Goal: Navigation & Orientation: Find specific page/section

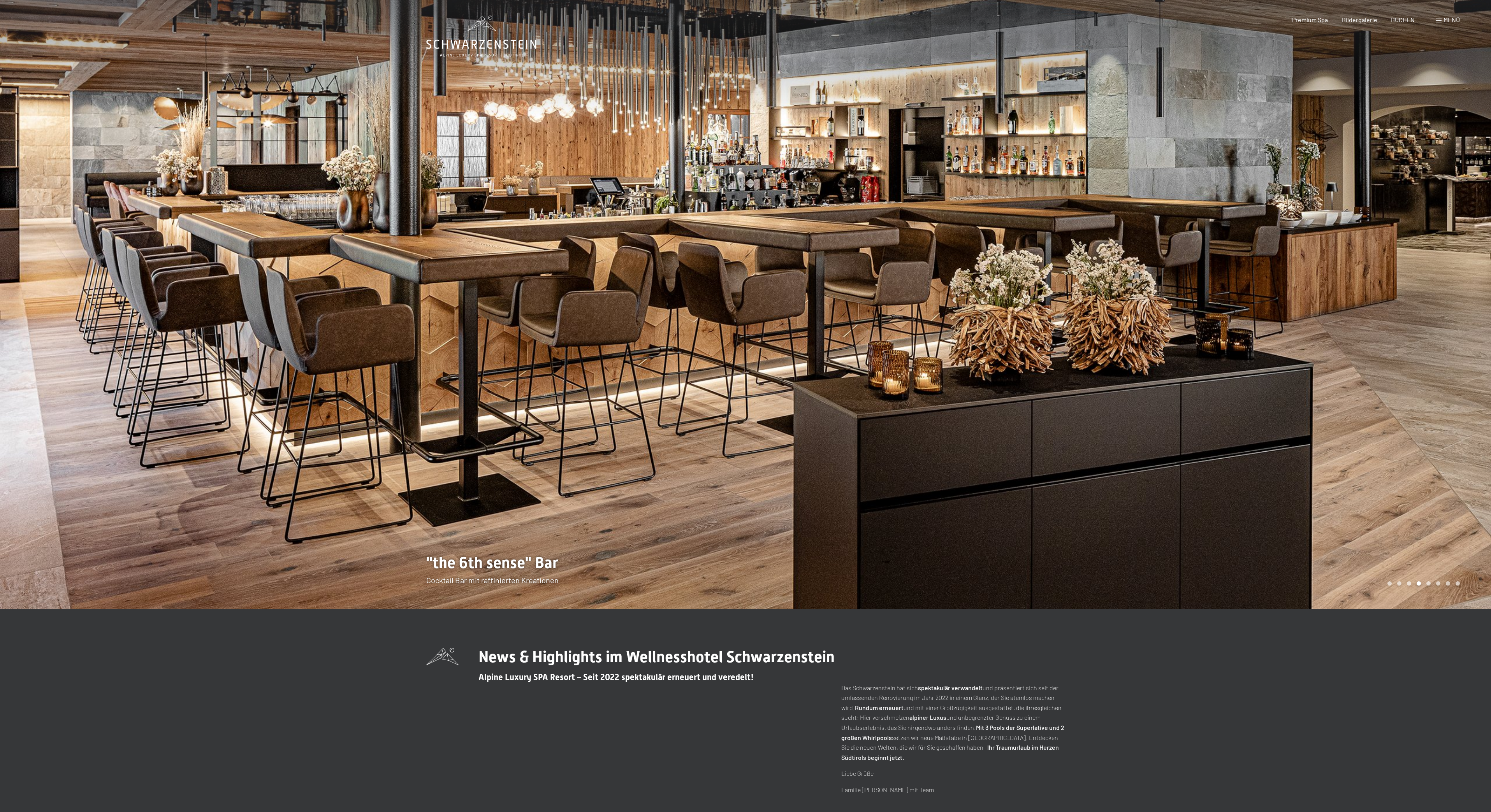
click at [127, 388] on div at bounding box center [372, 304] width 745 height 609
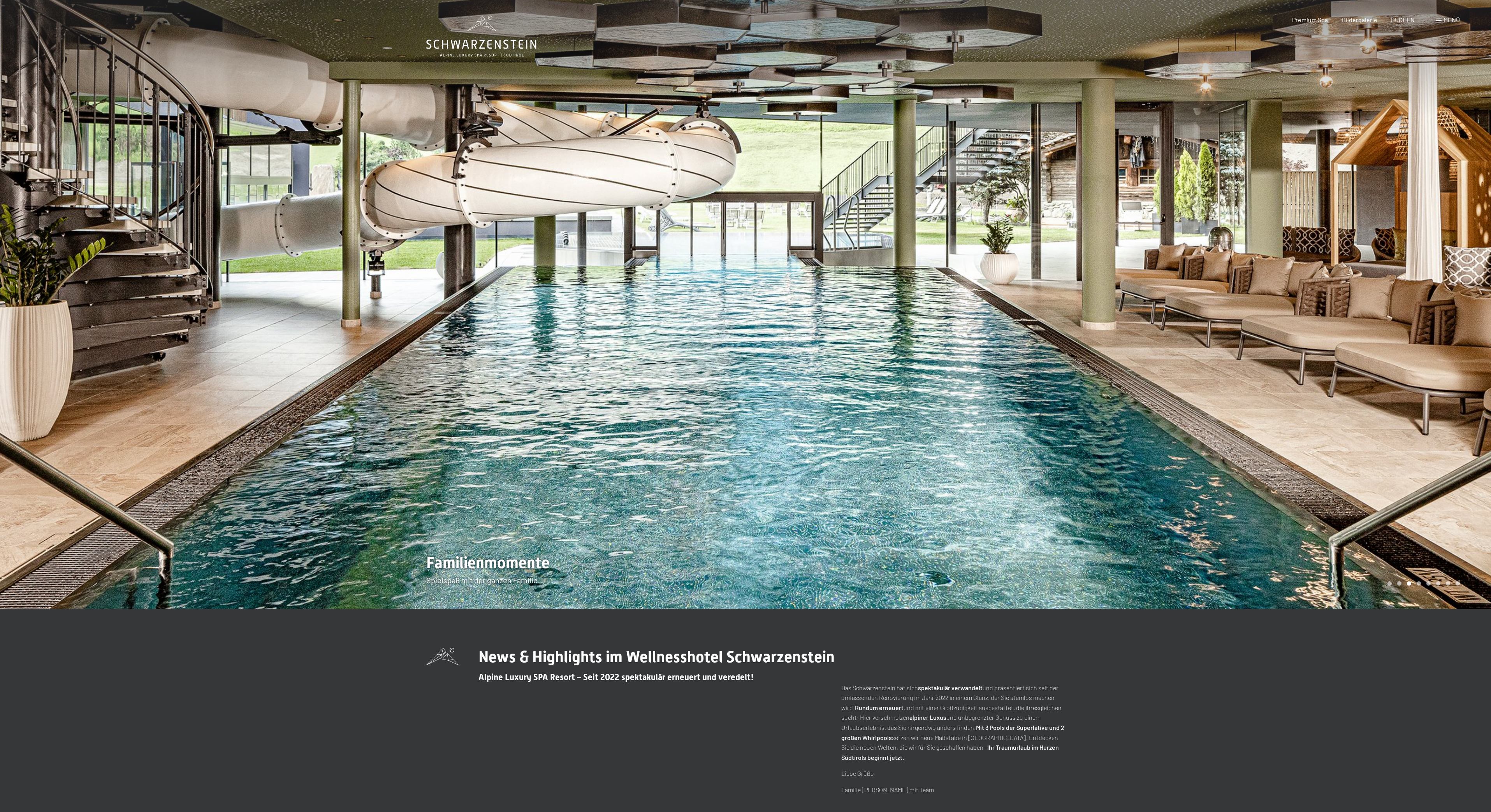
click at [518, 575] on div at bounding box center [372, 304] width 745 height 609
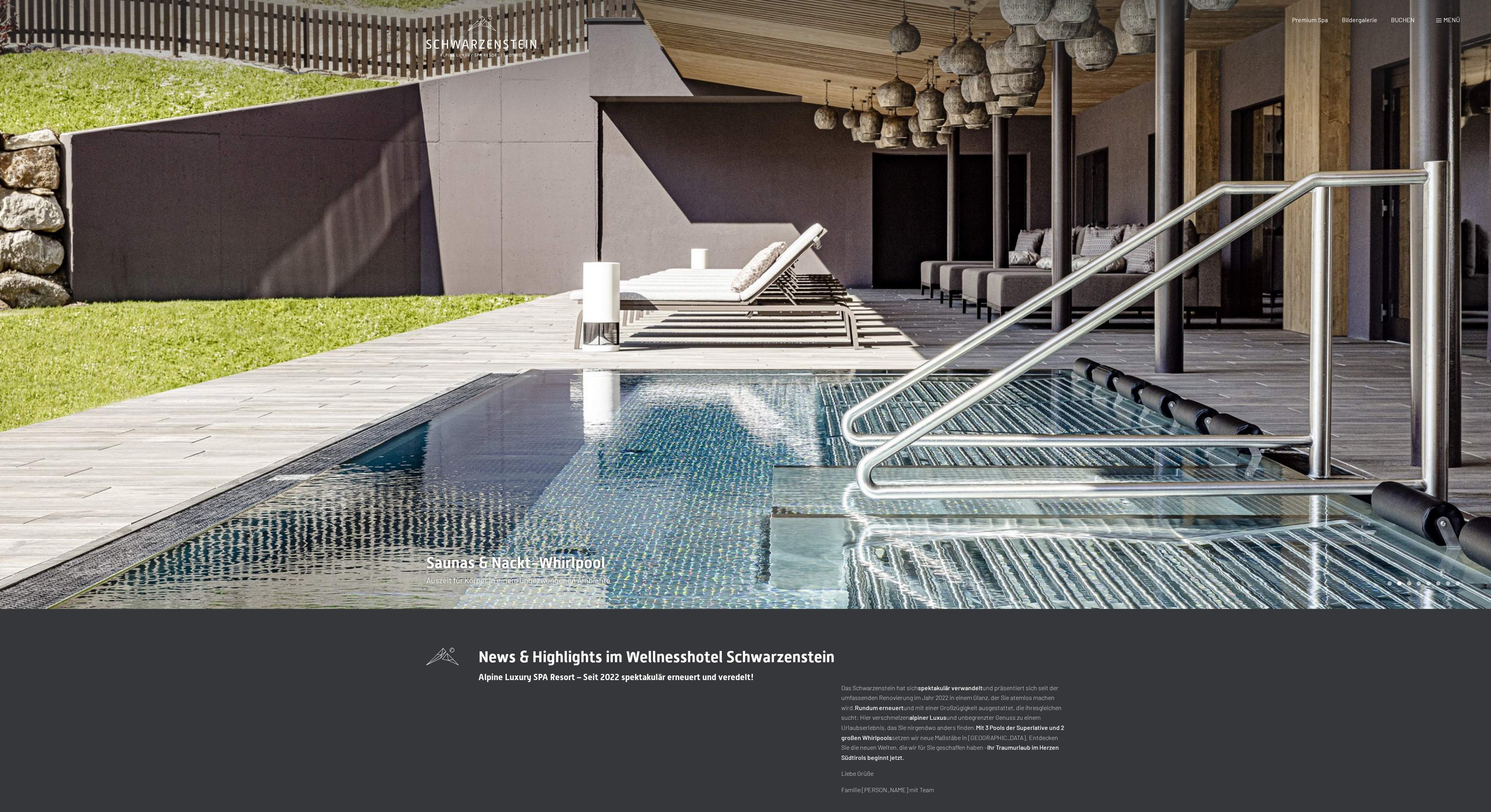
click at [1458, 328] on div at bounding box center [1117, 304] width 745 height 609
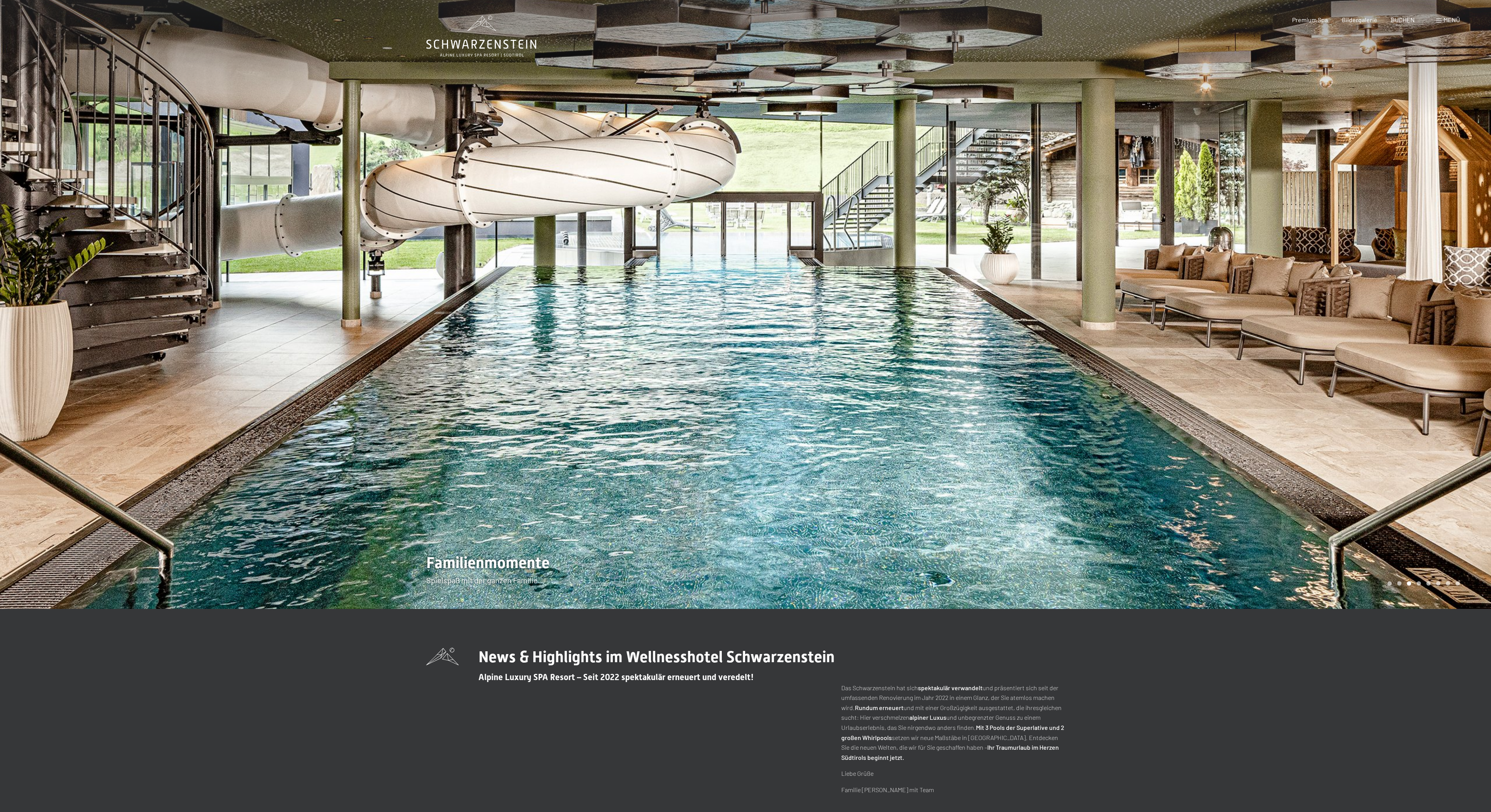
click at [1358, 23] on div "Premium Spa Bildergalerie BUCHEN" at bounding box center [1345, 19] width 163 height 8
click at [882, 474] on div at bounding box center [1117, 304] width 745 height 609
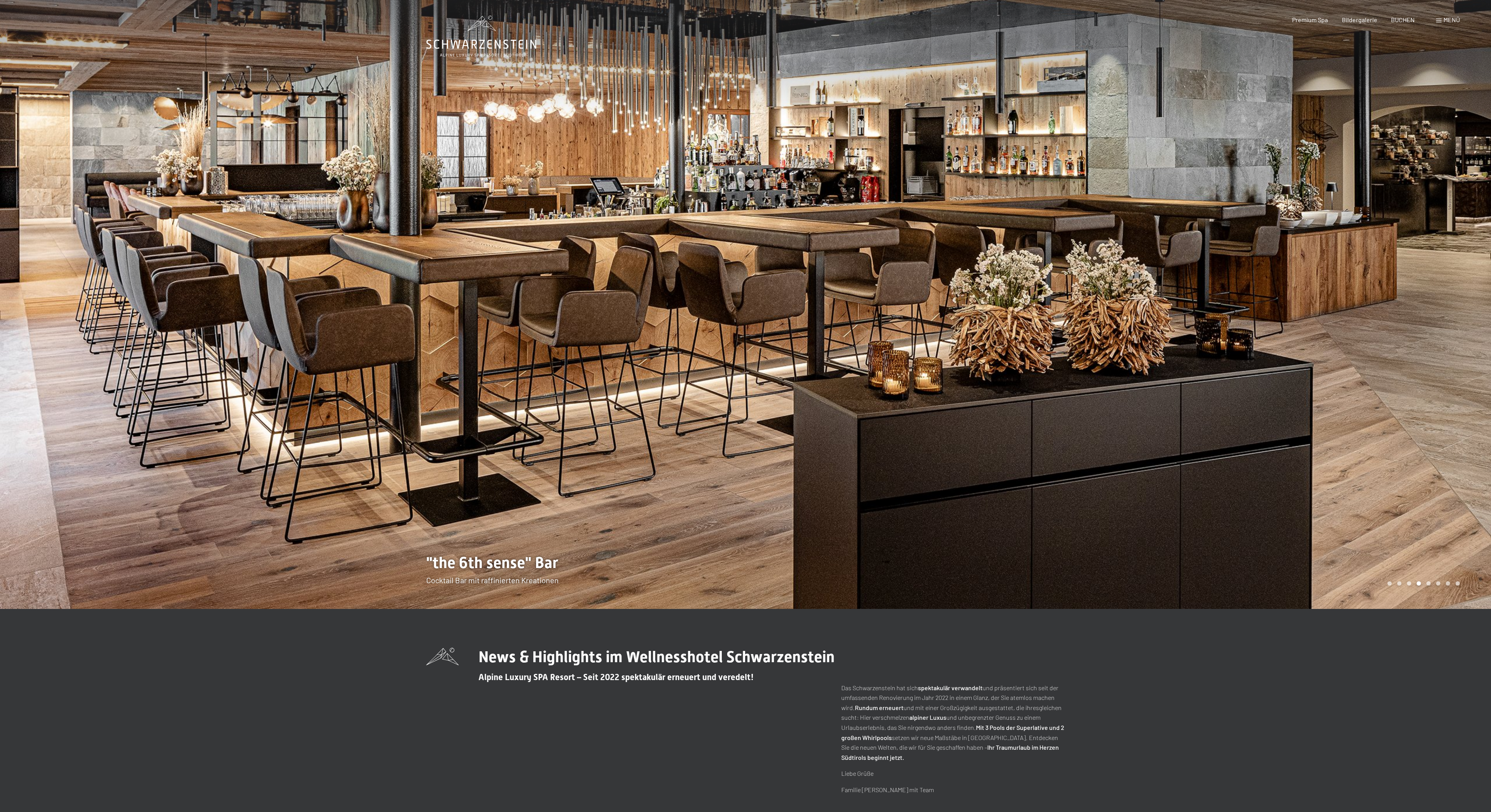
click at [753, 426] on div at bounding box center [1117, 304] width 745 height 609
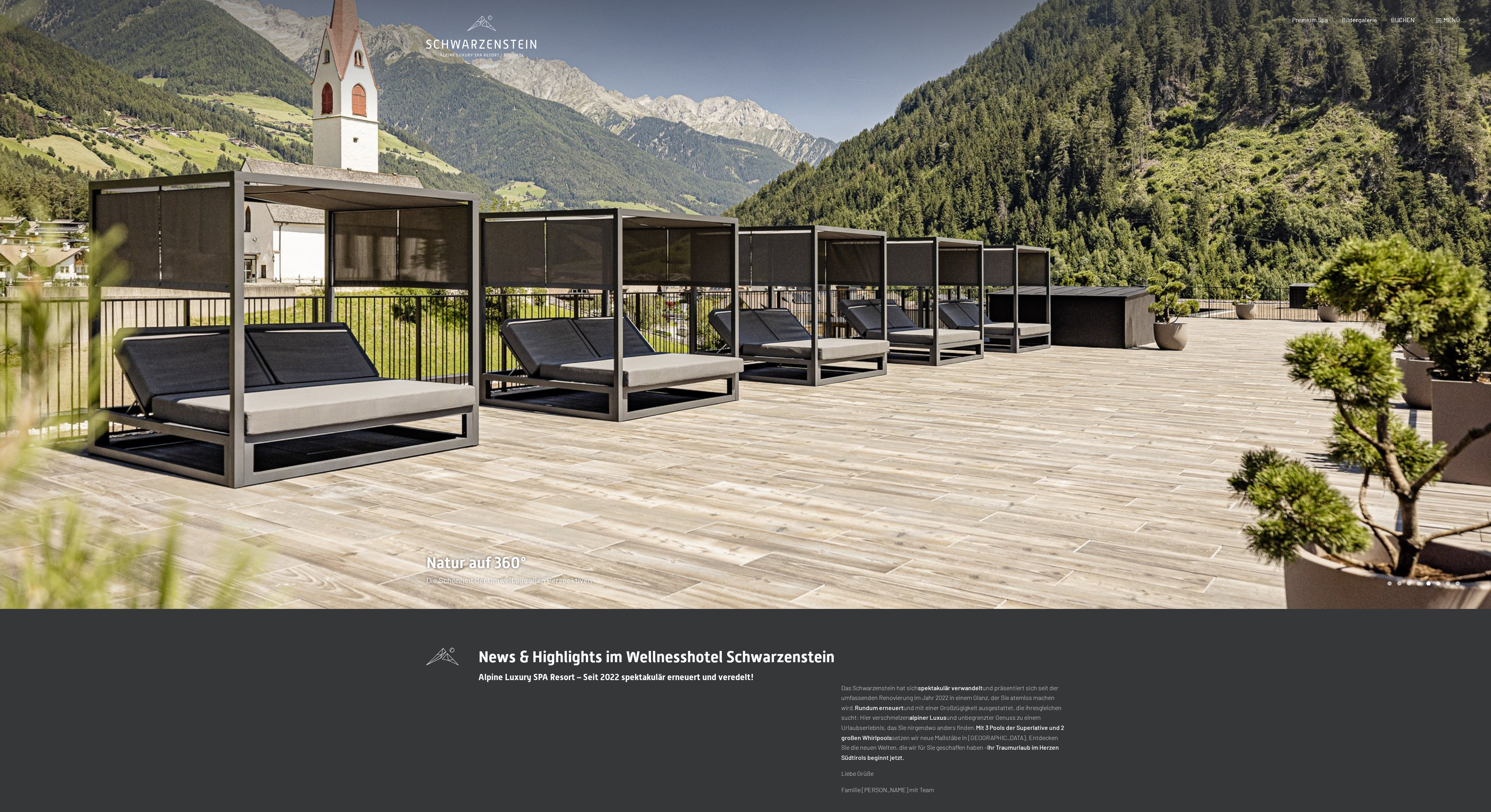
click at [772, 413] on div at bounding box center [1117, 304] width 745 height 609
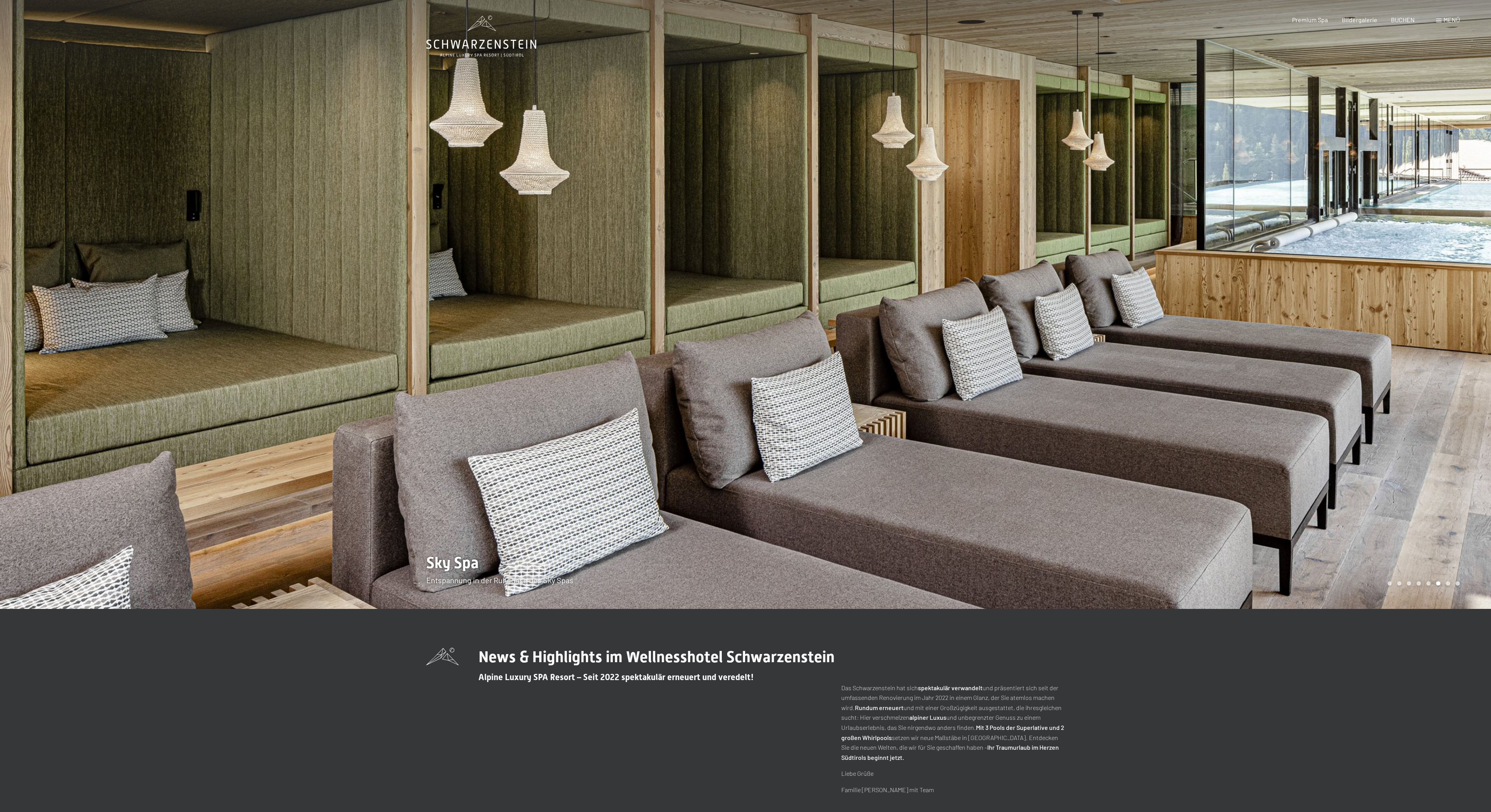
click at [772, 413] on div at bounding box center [1117, 304] width 745 height 609
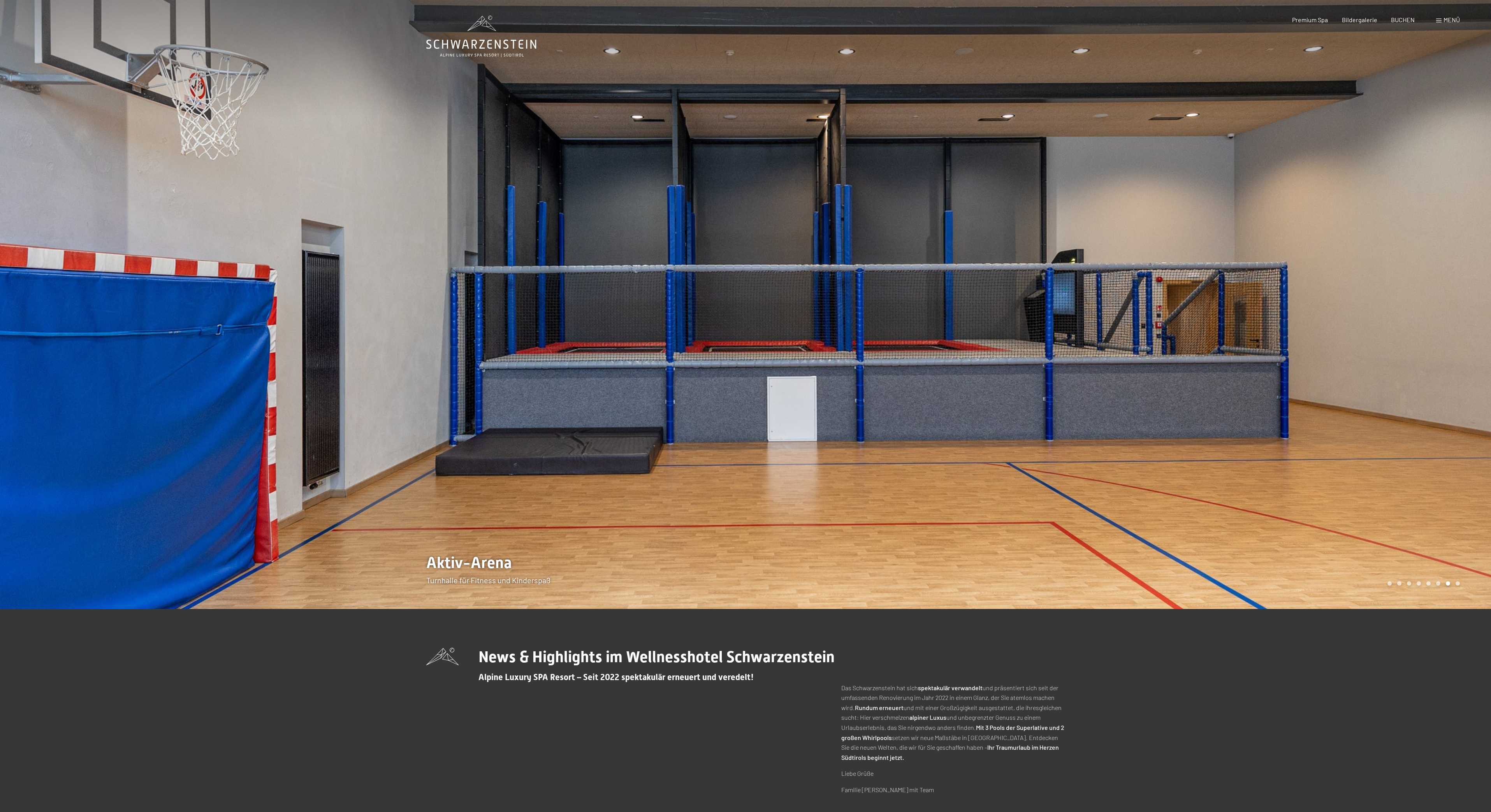
click at [793, 427] on div at bounding box center [1117, 304] width 745 height 609
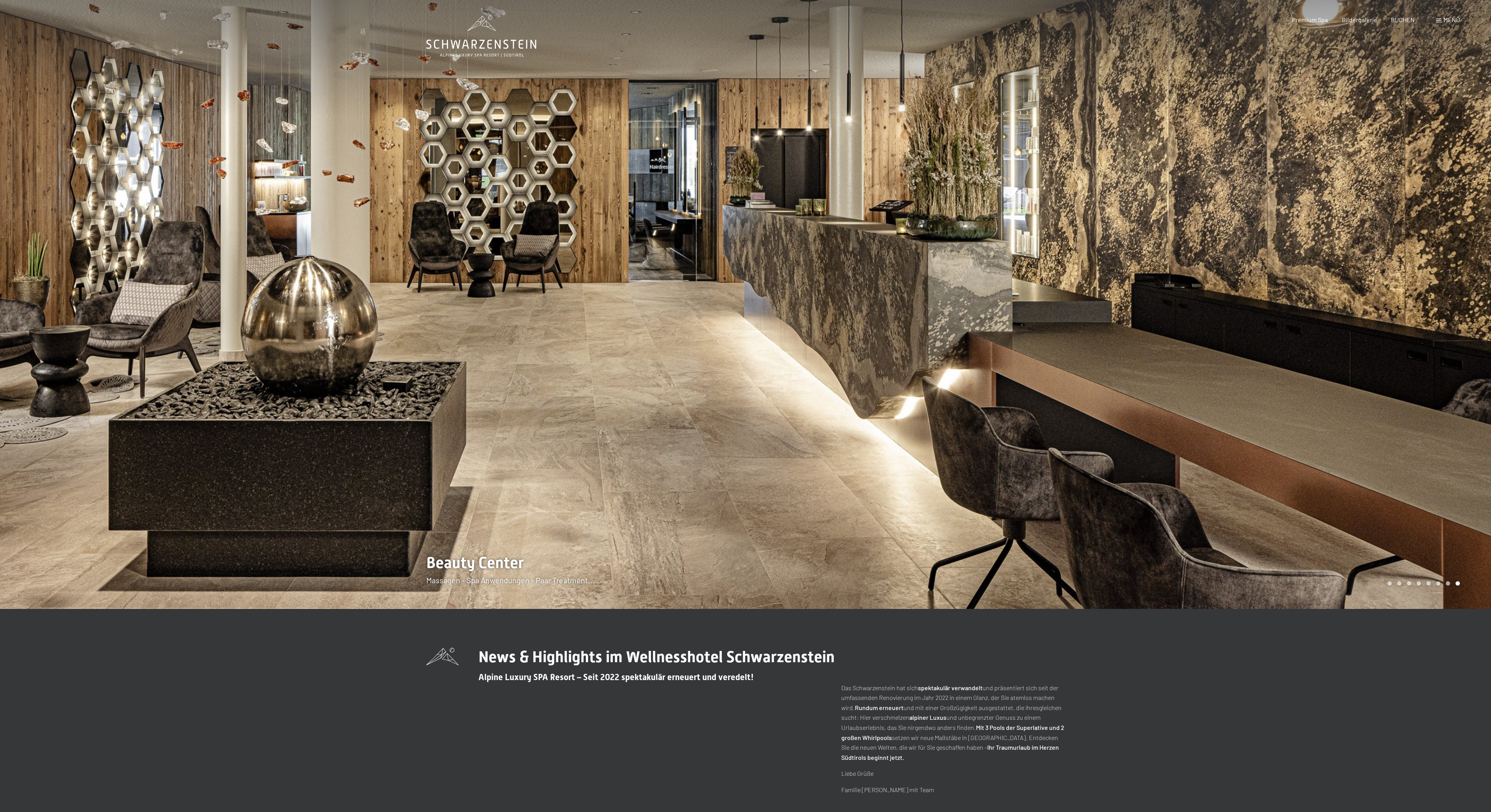
click at [793, 427] on div at bounding box center [1117, 304] width 745 height 609
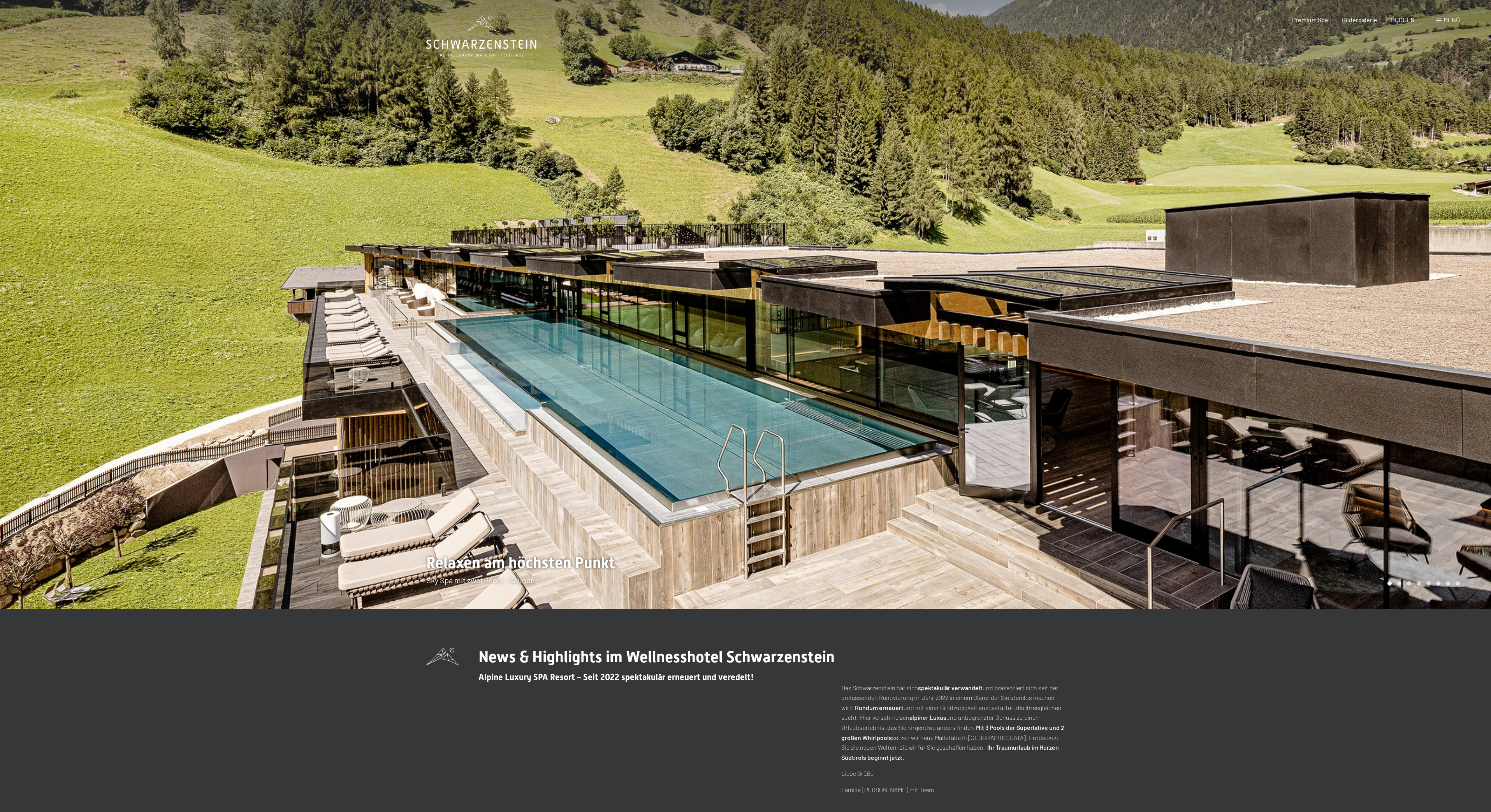
click at [793, 427] on div at bounding box center [1117, 304] width 745 height 609
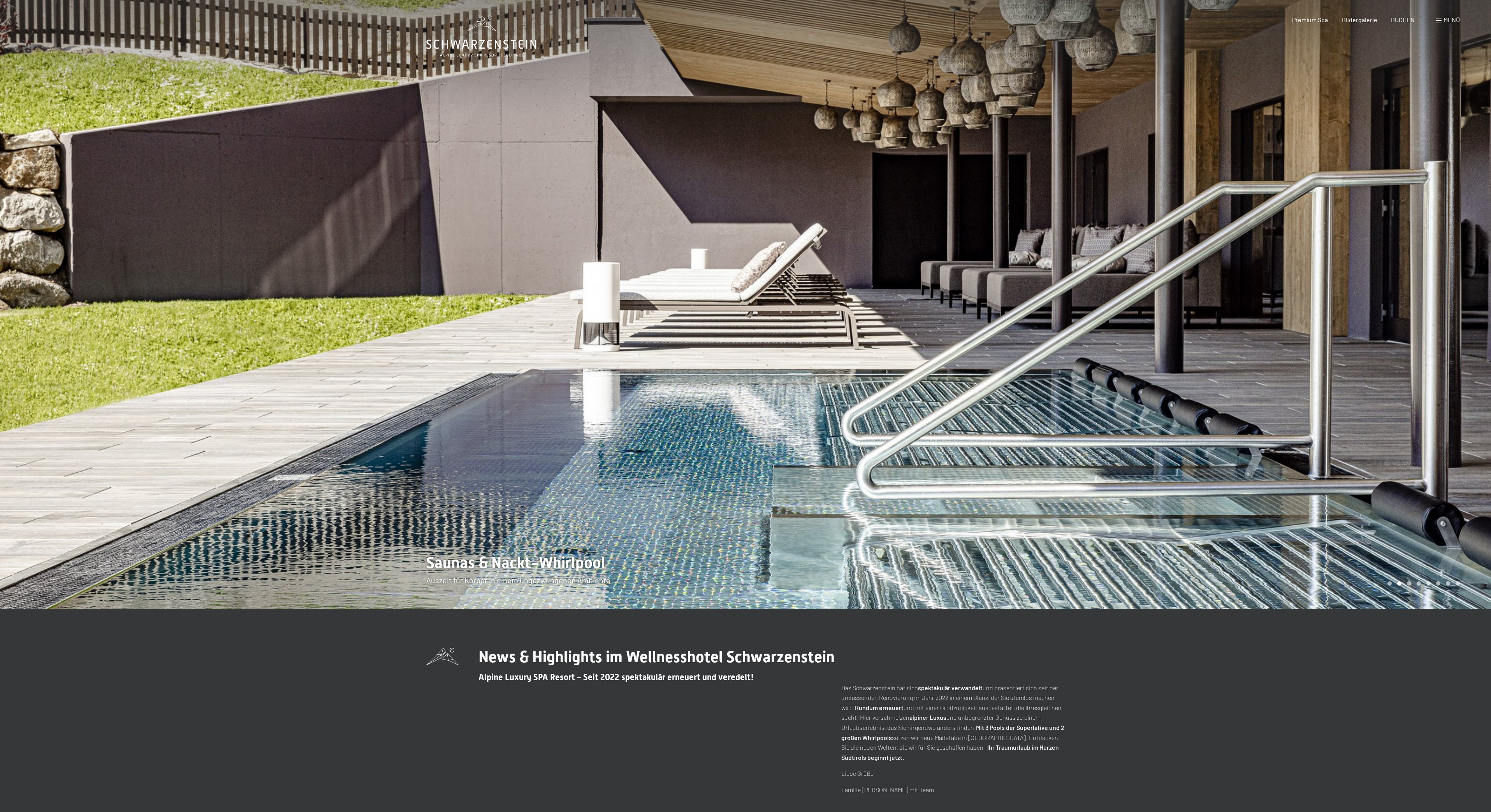
click at [793, 429] on div at bounding box center [1117, 304] width 745 height 609
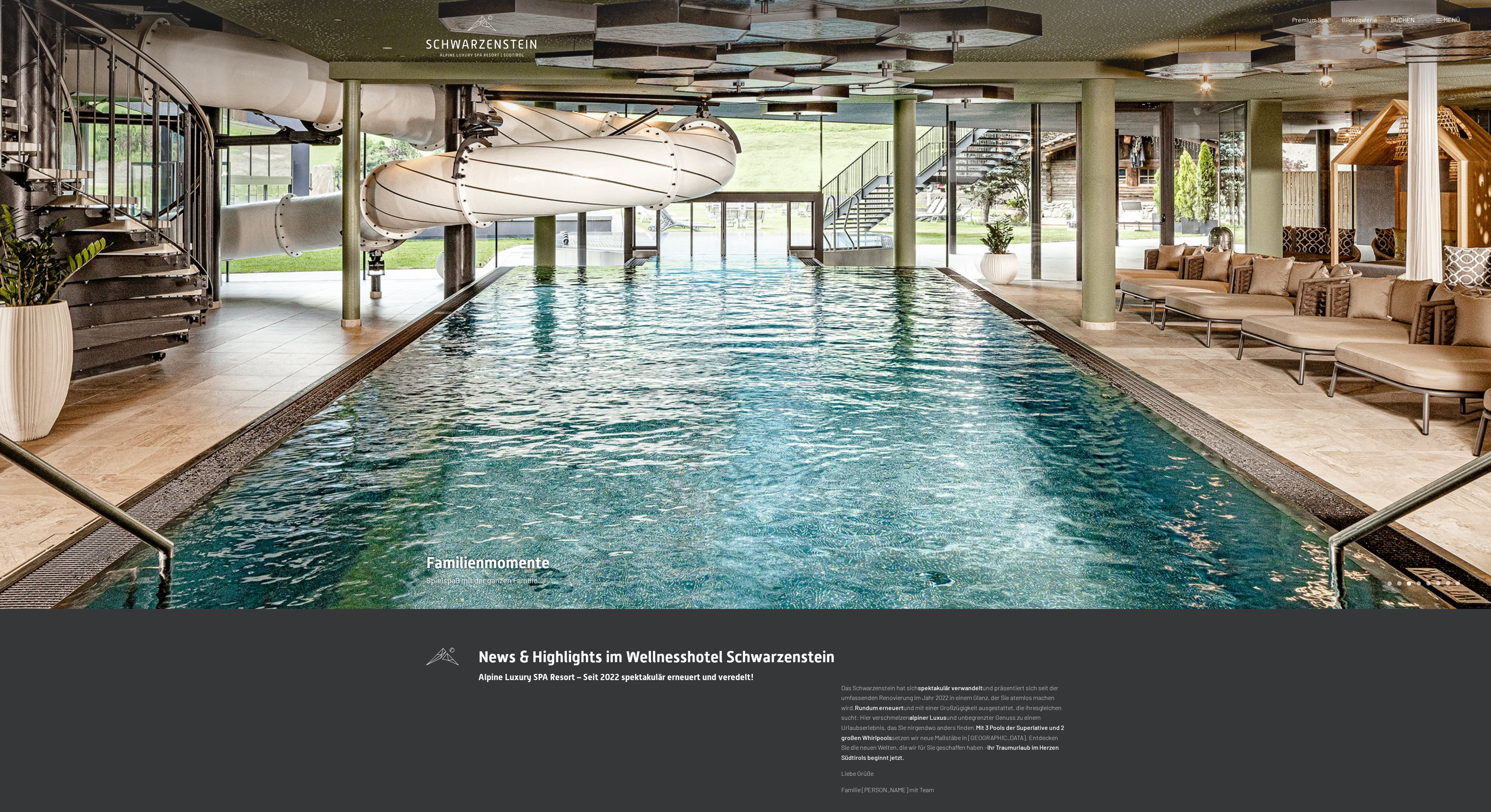
click at [793, 429] on div at bounding box center [1117, 304] width 745 height 609
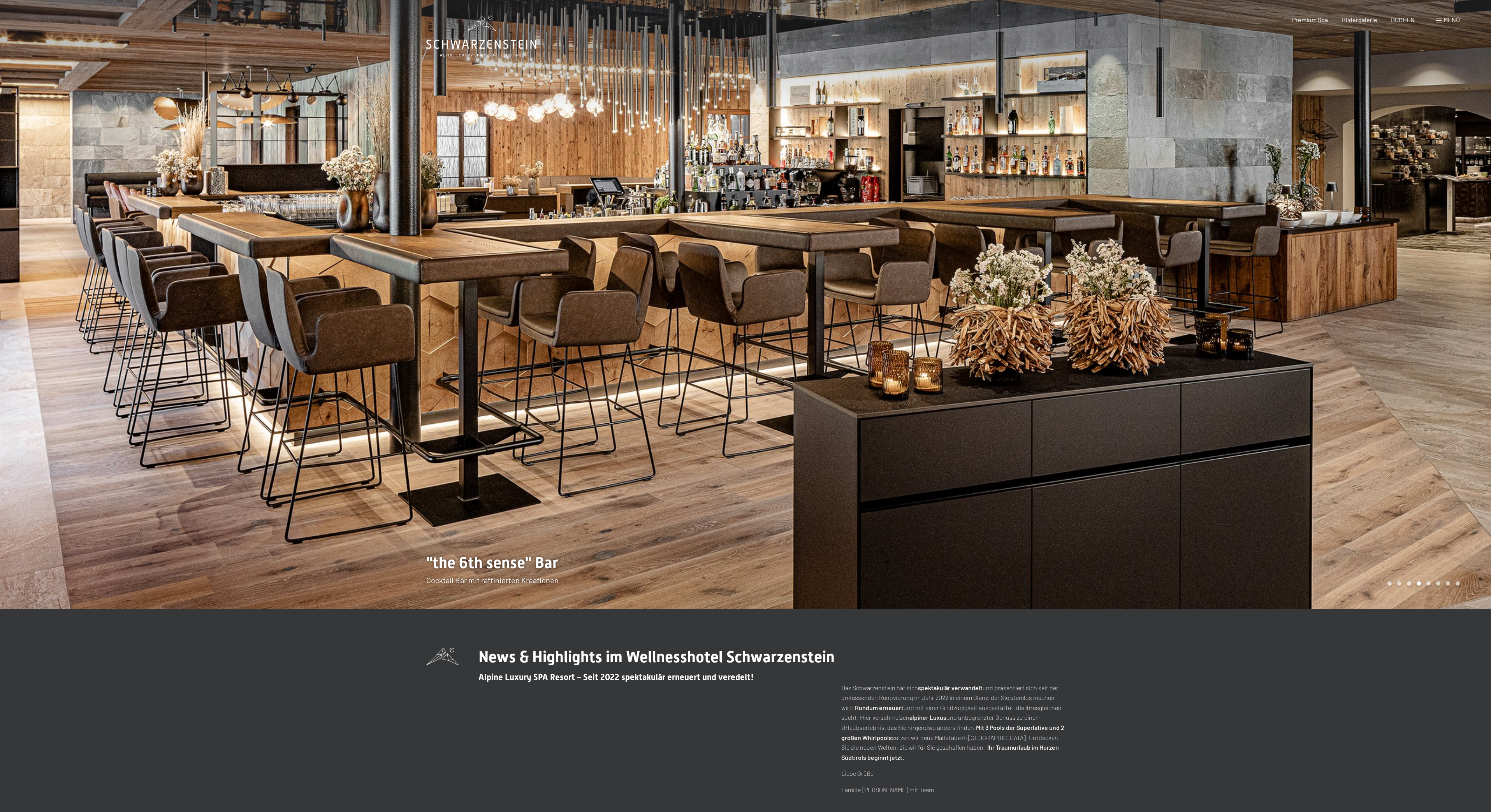
click at [793, 429] on div at bounding box center [1117, 304] width 745 height 609
